Goal: Information Seeking & Learning: Find specific fact

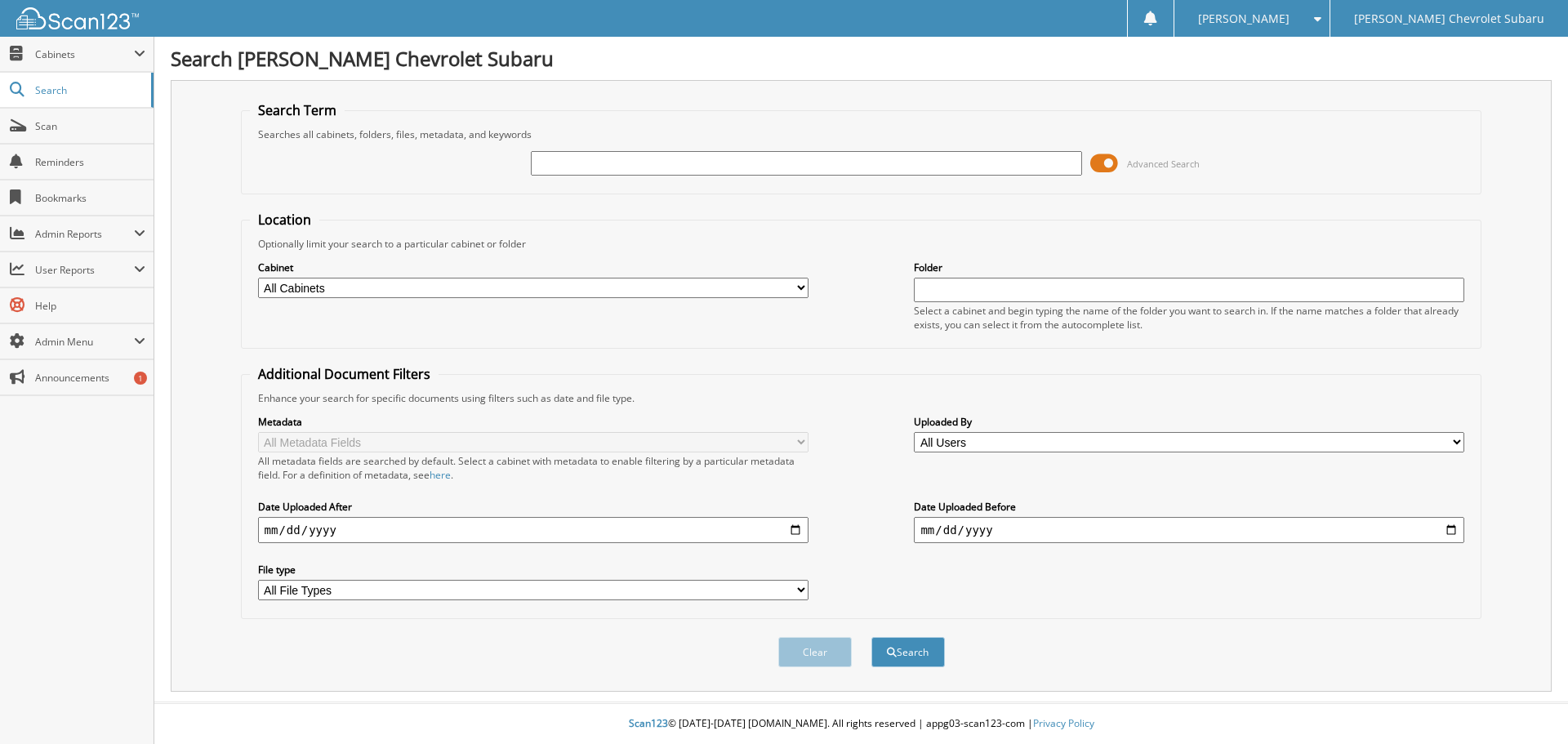
click at [582, 162] on input "text" at bounding box center [806, 163] width 550 height 25
type input "27751"
click at [872, 637] on button "Search" at bounding box center [908, 652] width 74 height 30
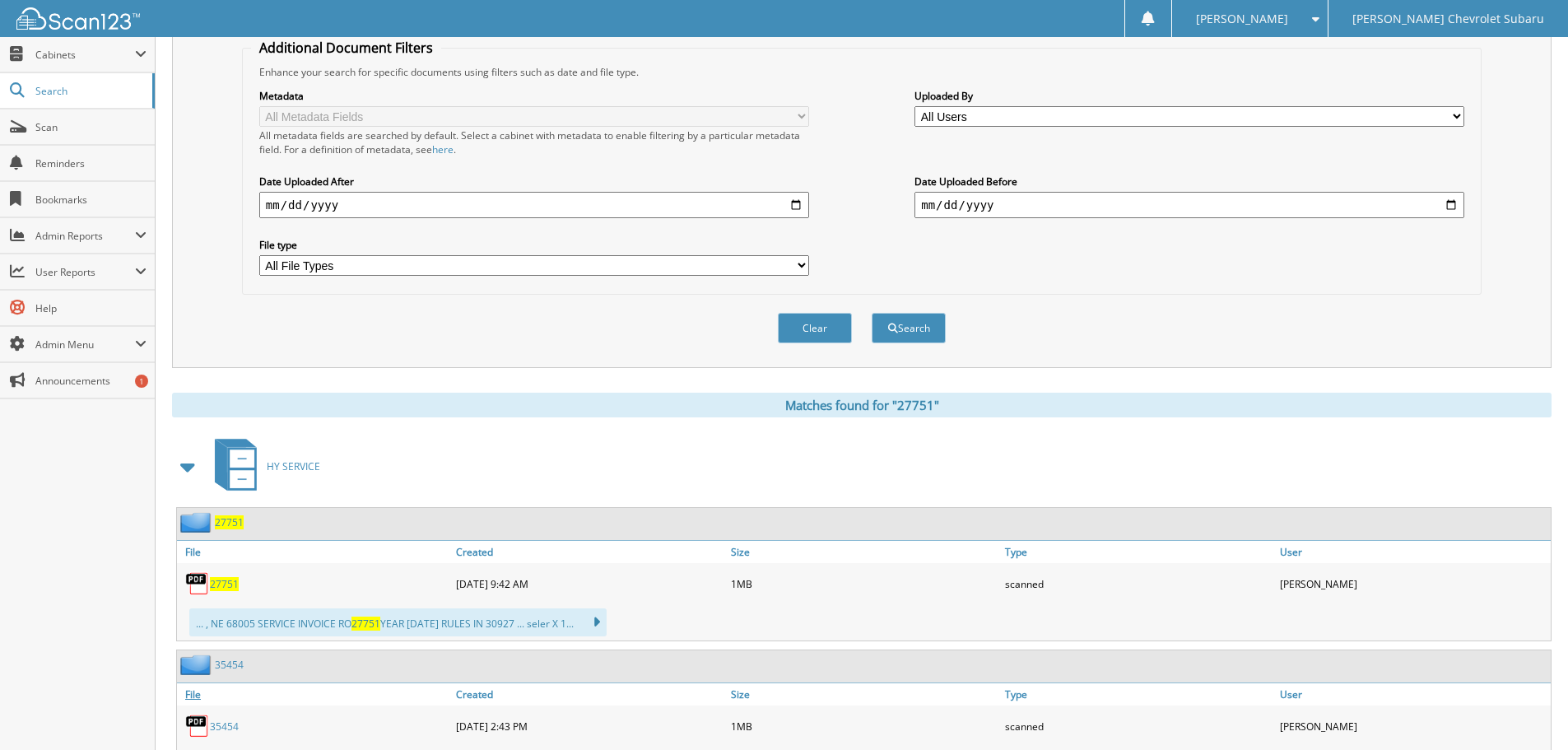
scroll to position [494, 0]
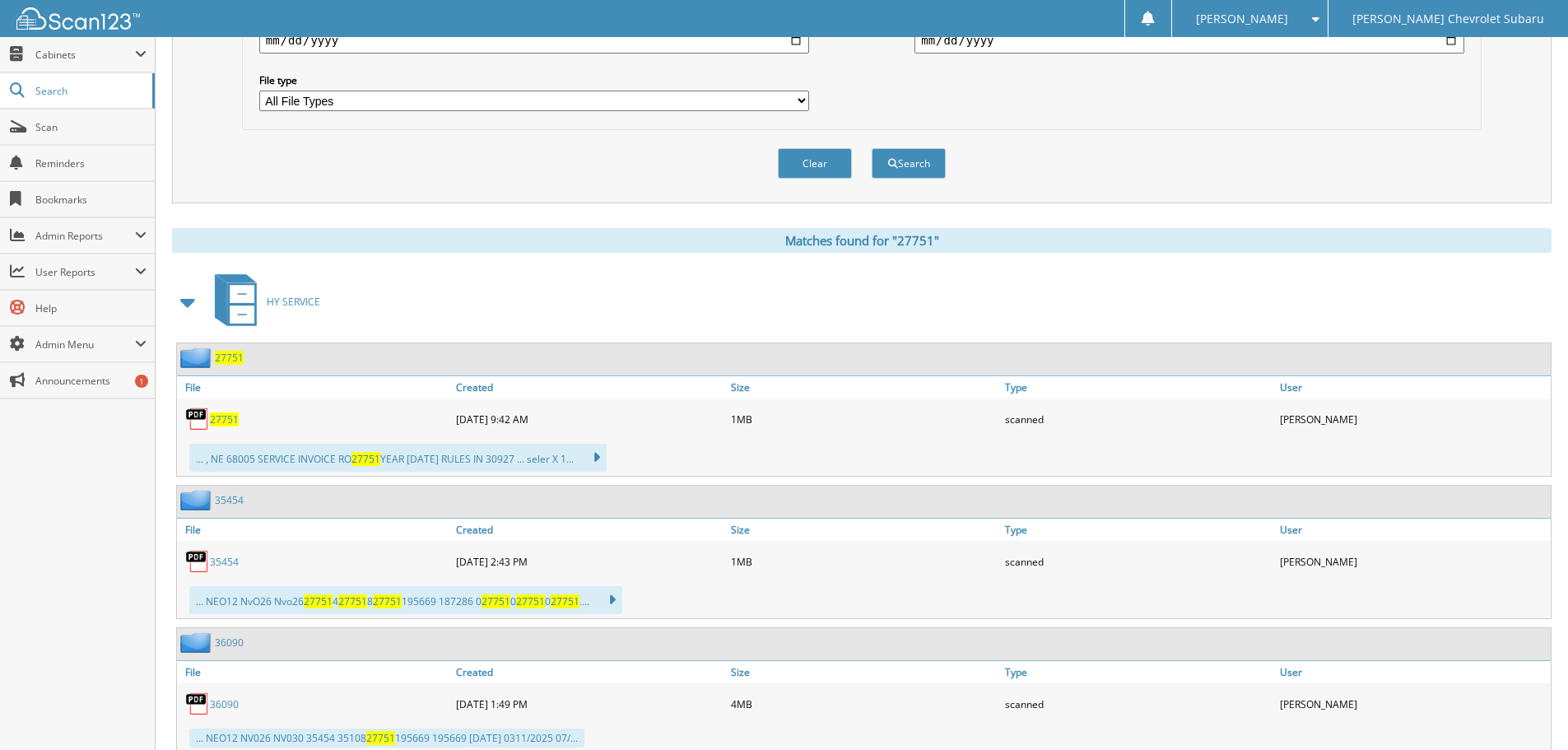
click at [227, 416] on span "27751" at bounding box center [223, 419] width 28 height 14
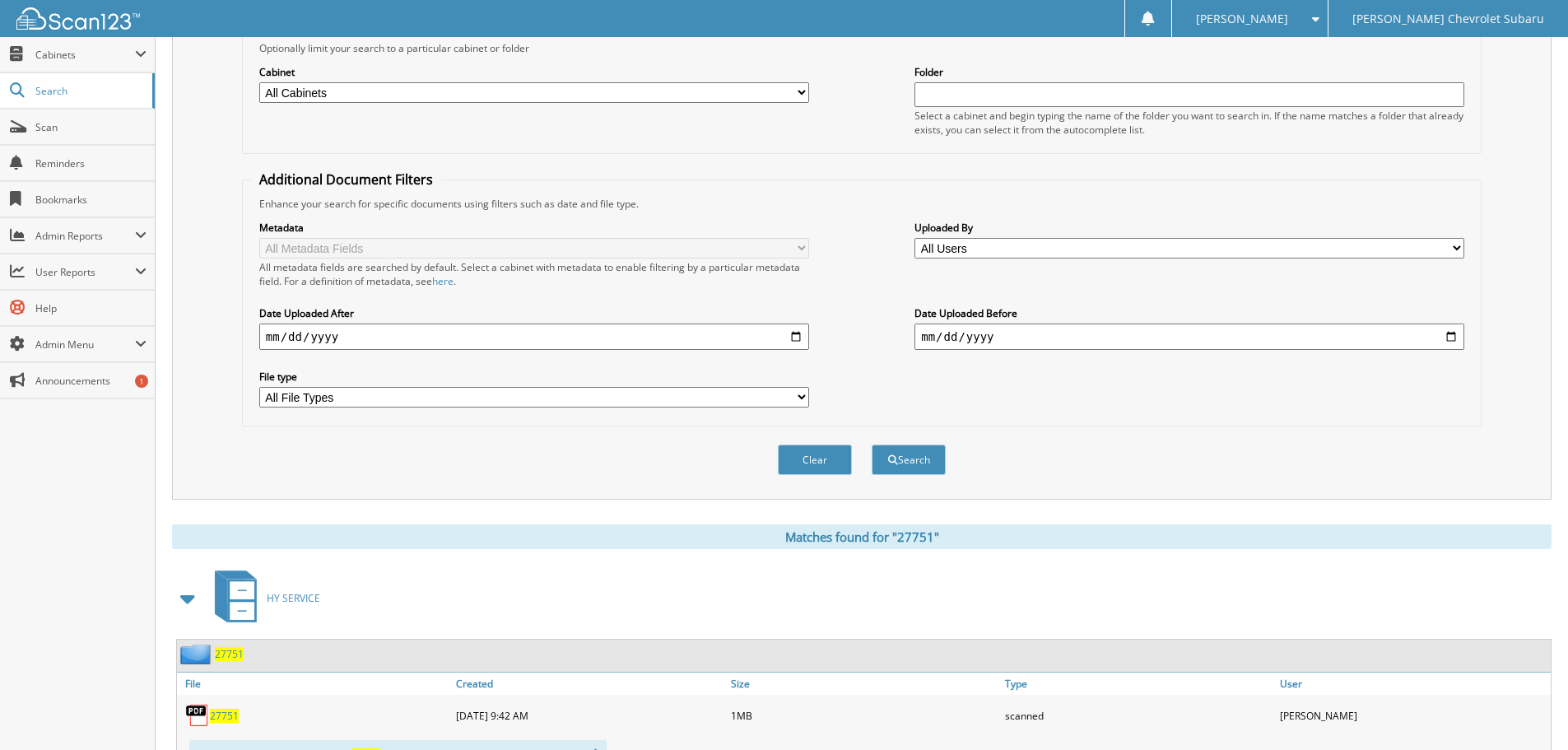
scroll to position [329, 0]
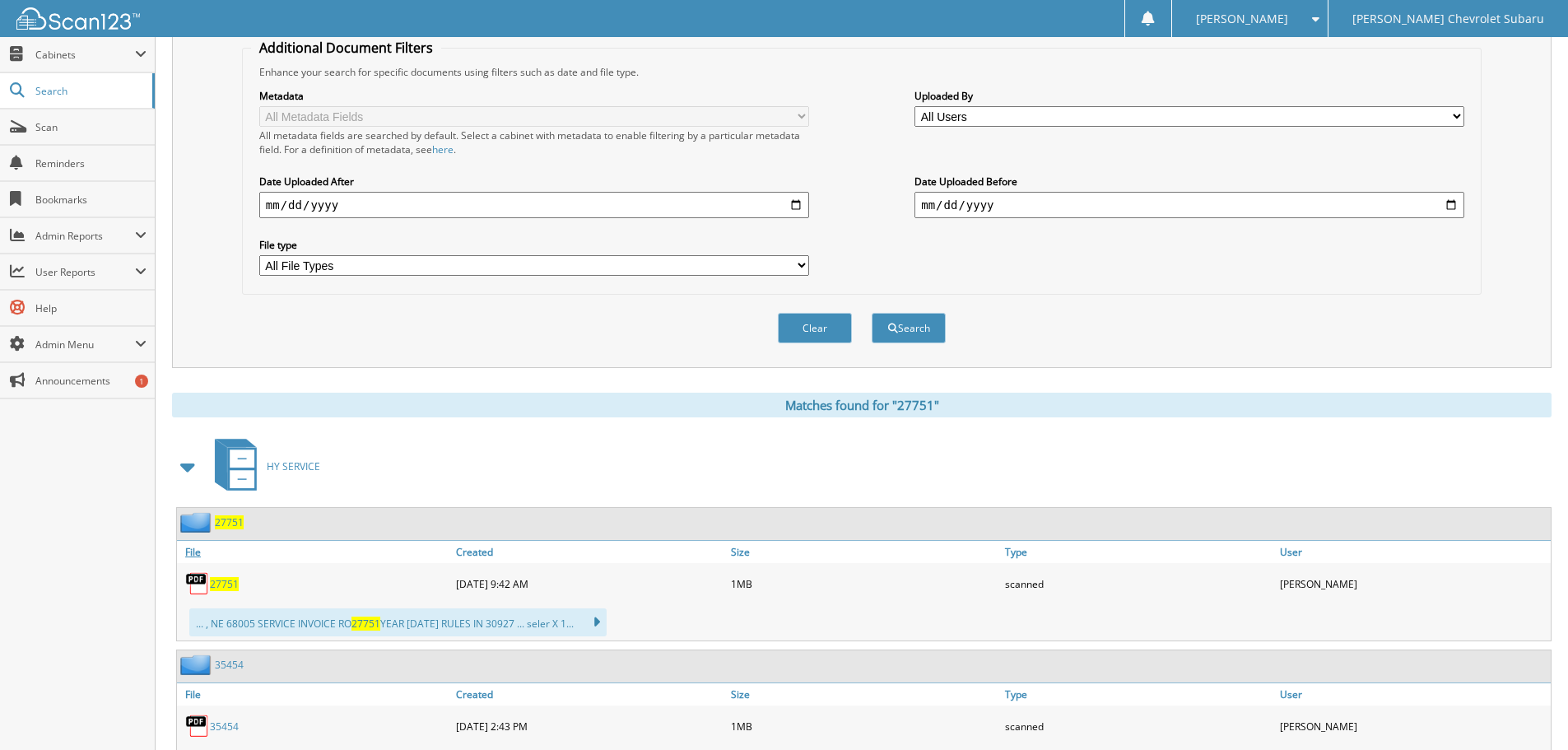
drag, startPoint x: 216, startPoint y: 587, endPoint x: 309, endPoint y: 553, distance: 99.0
click at [216, 587] on span "27751" at bounding box center [223, 584] width 28 height 14
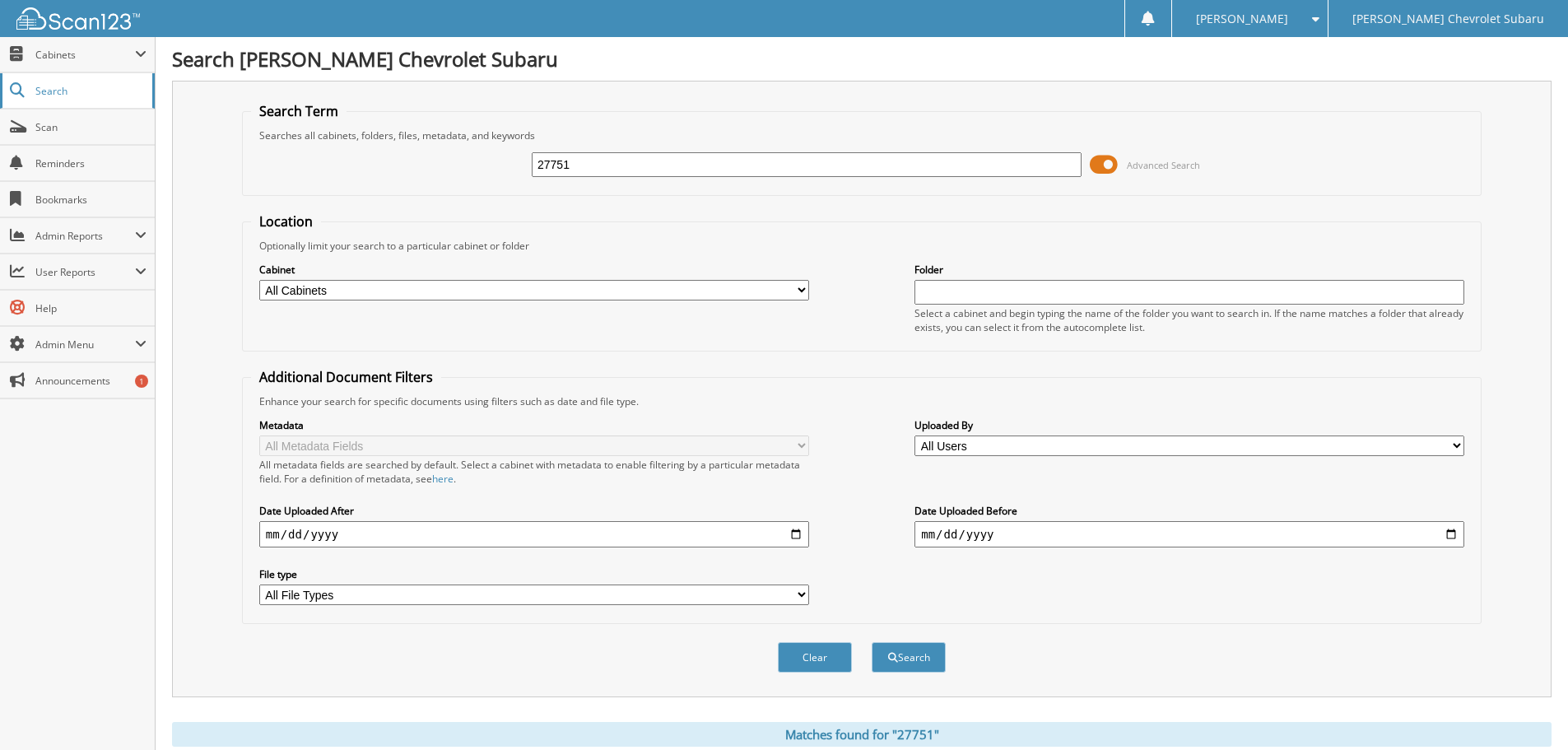
click at [102, 103] on link "Search" at bounding box center [77, 91] width 154 height 35
